Goal: Information Seeking & Learning: Learn about a topic

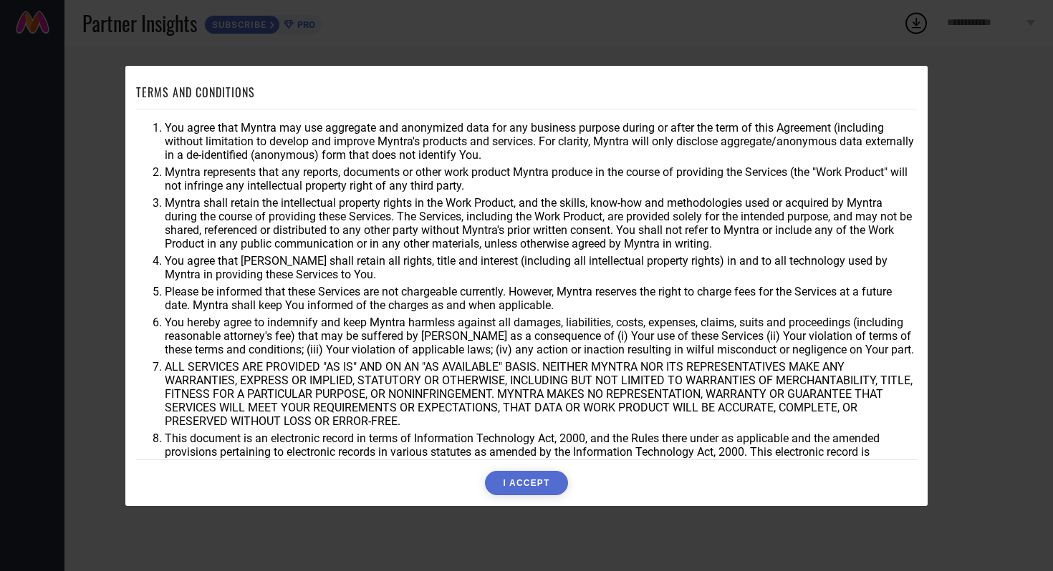
click at [506, 486] on button "I ACCEPT" at bounding box center [526, 483] width 82 height 24
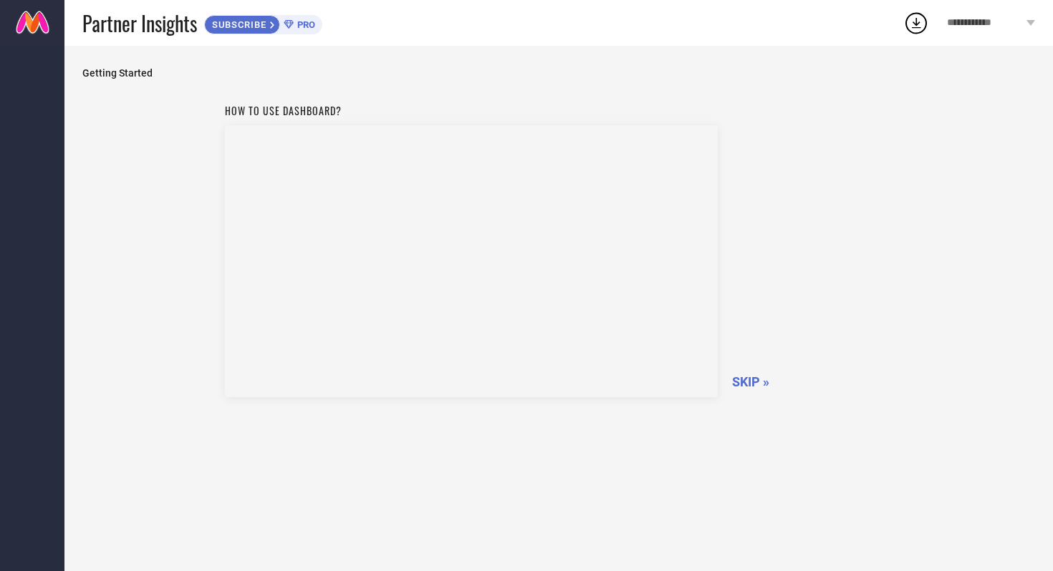
click at [743, 379] on span "SKIP »" at bounding box center [750, 381] width 37 height 15
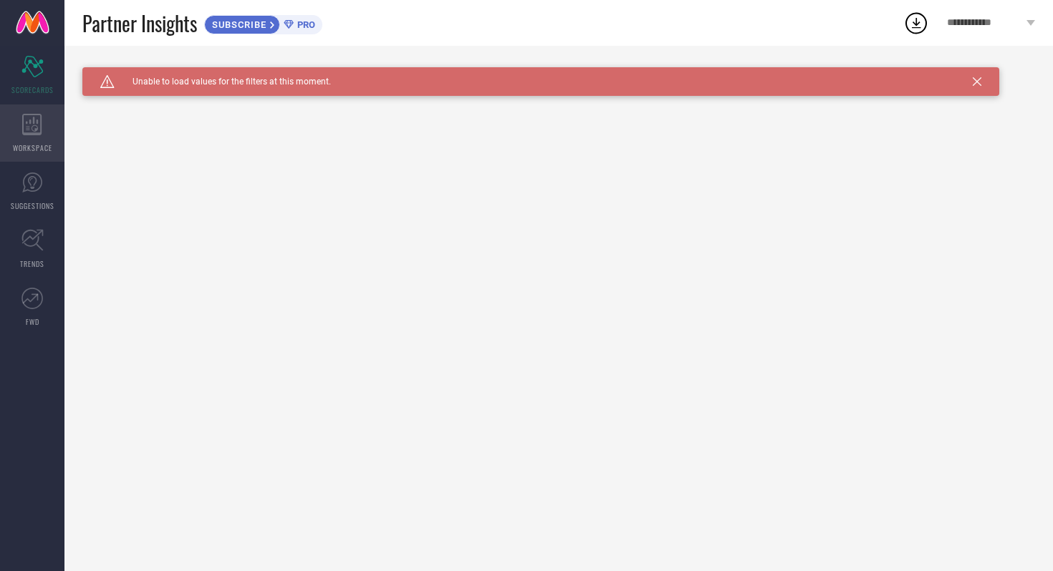
click at [39, 134] on icon at bounding box center [31, 124] width 19 height 21
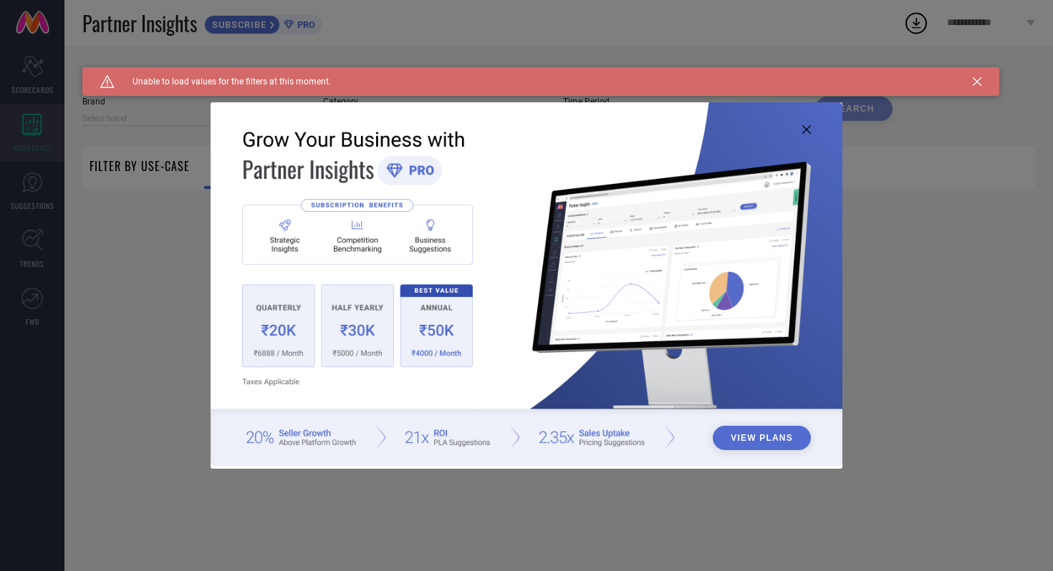
type input "1 STOP FASHION"
type input "All"
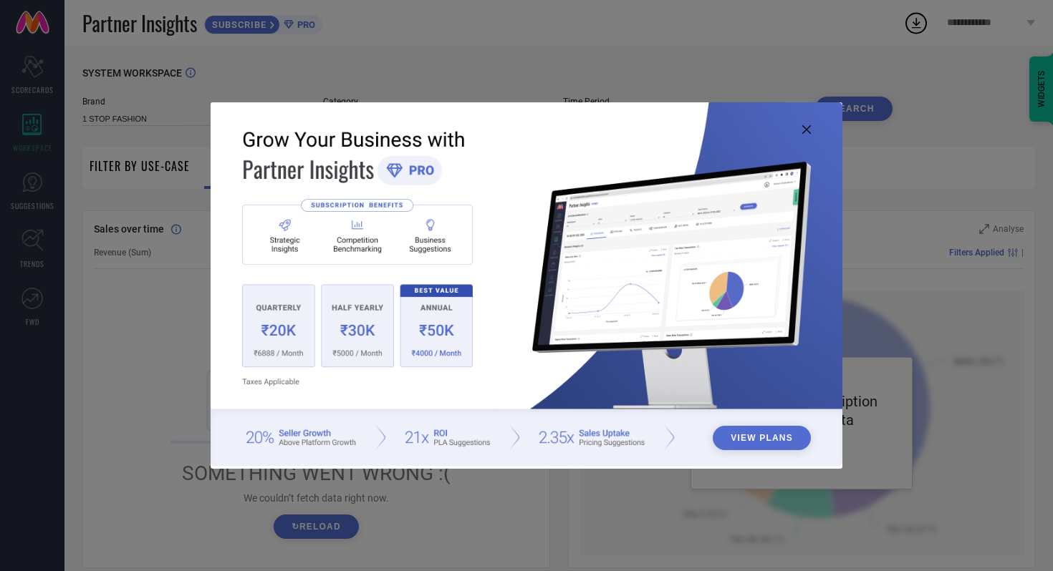
click at [808, 130] on icon at bounding box center [806, 129] width 9 height 9
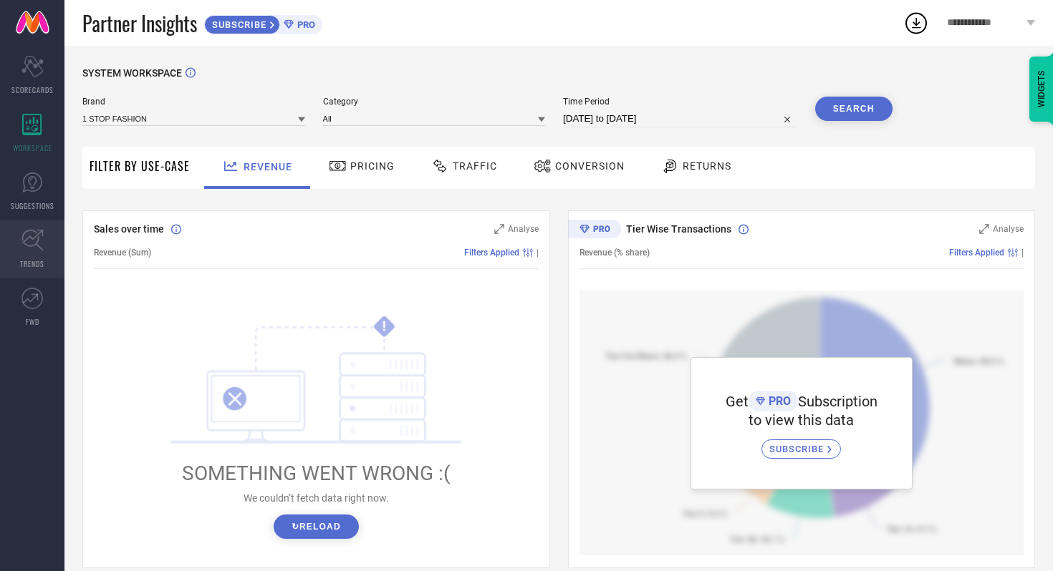
click at [34, 244] on icon at bounding box center [31, 240] width 21 height 21
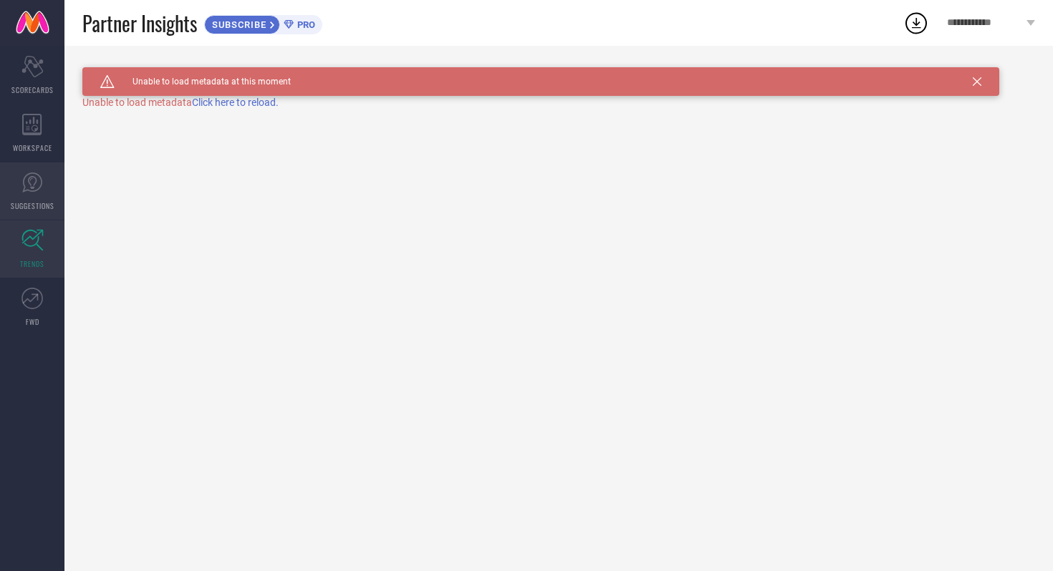
click at [31, 188] on icon at bounding box center [31, 182] width 21 height 21
